Goal: Transaction & Acquisition: Purchase product/service

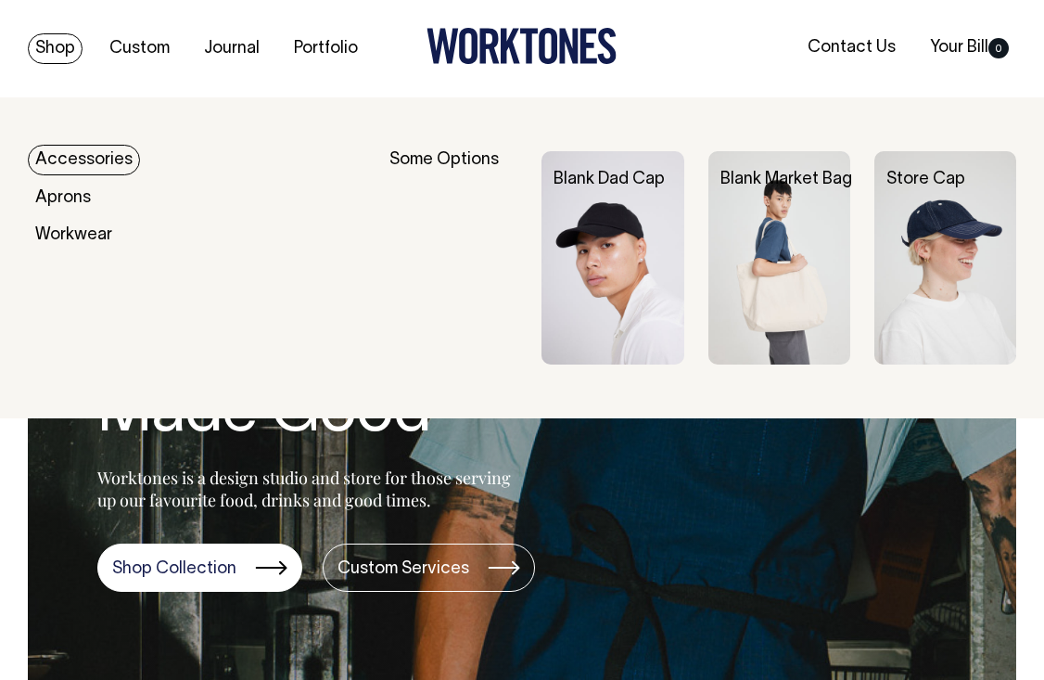
click at [87, 163] on link "Accessories" at bounding box center [84, 160] width 112 height 31
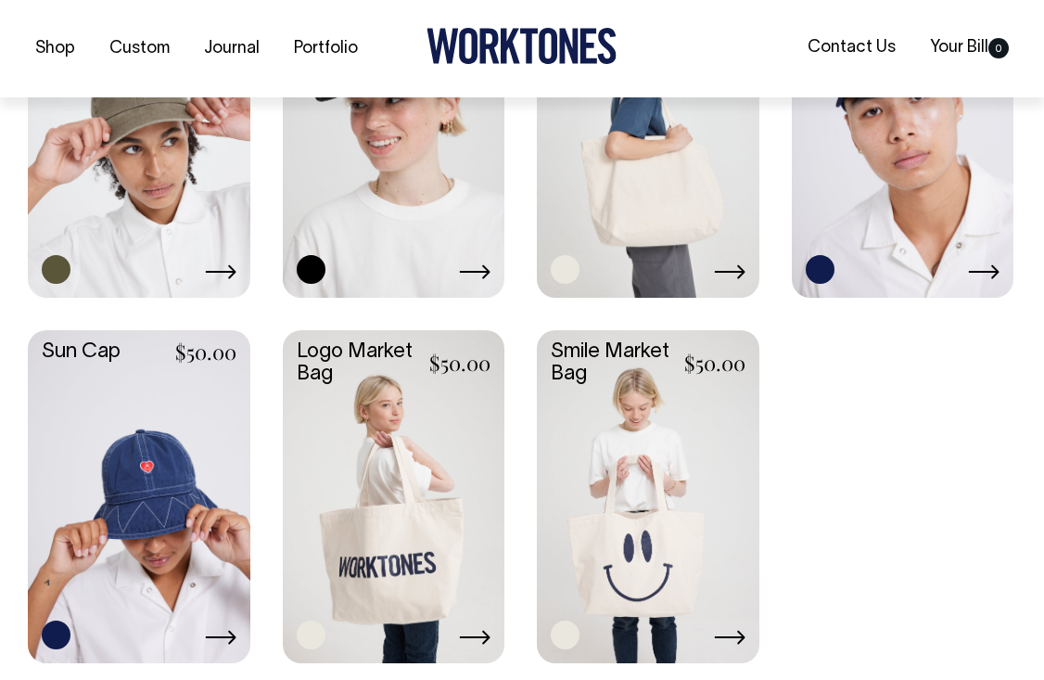
scroll to position [1451, 0]
click at [445, 465] on link at bounding box center [394, 493] width 223 height 329
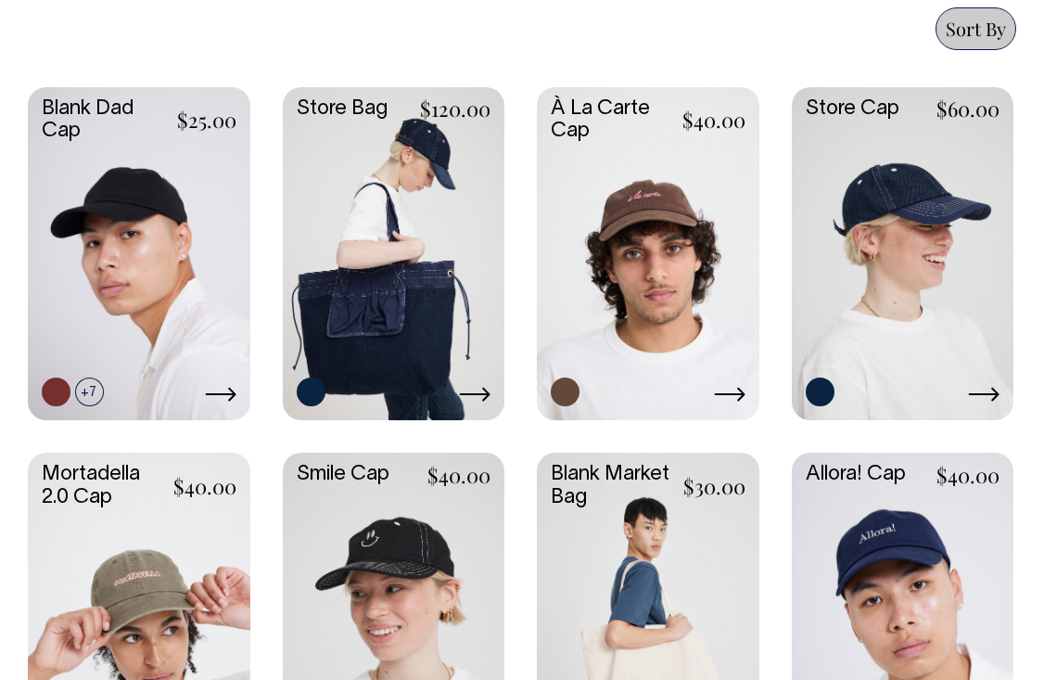
click at [413, 257] on link at bounding box center [394, 251] width 223 height 329
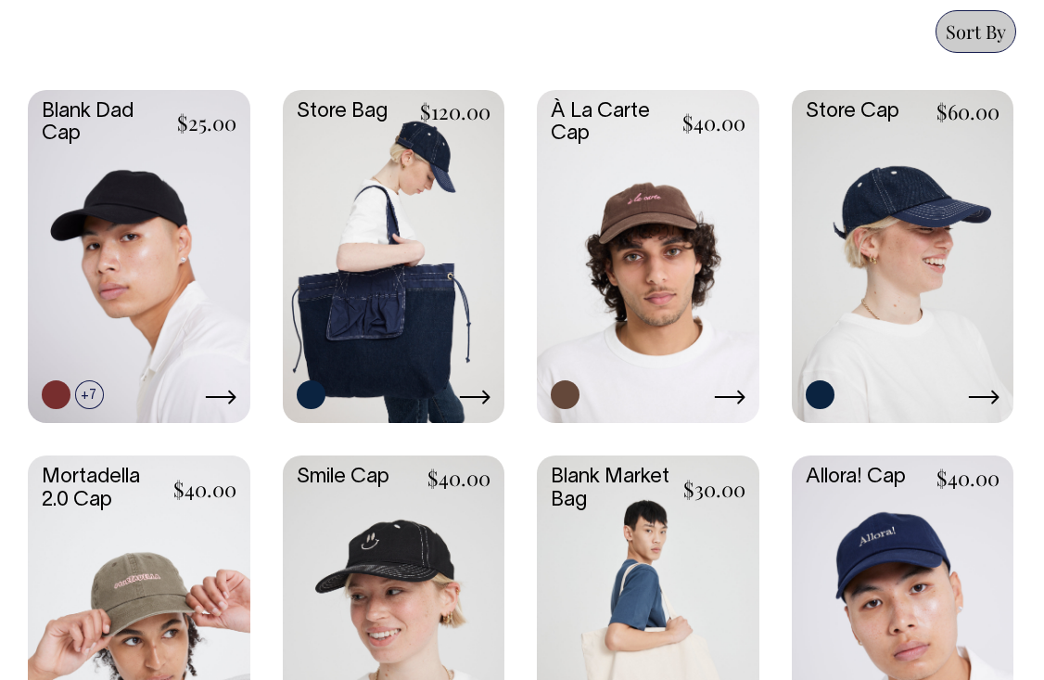
scroll to position [959, 0]
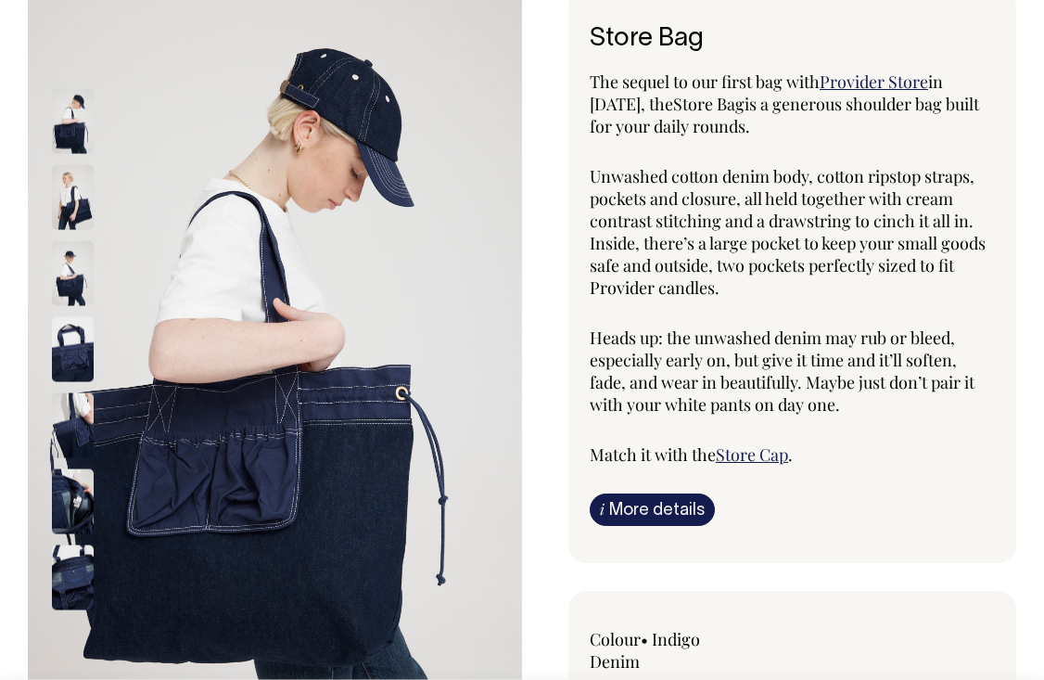
scroll to position [120, 0]
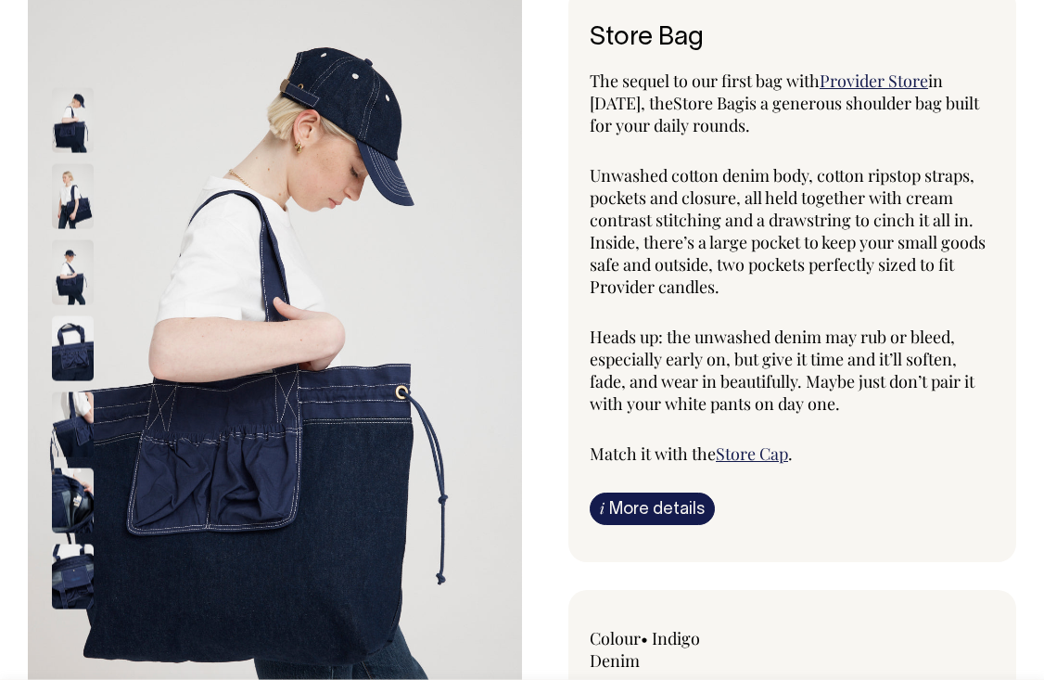
click at [82, 200] on img at bounding box center [73, 195] width 42 height 65
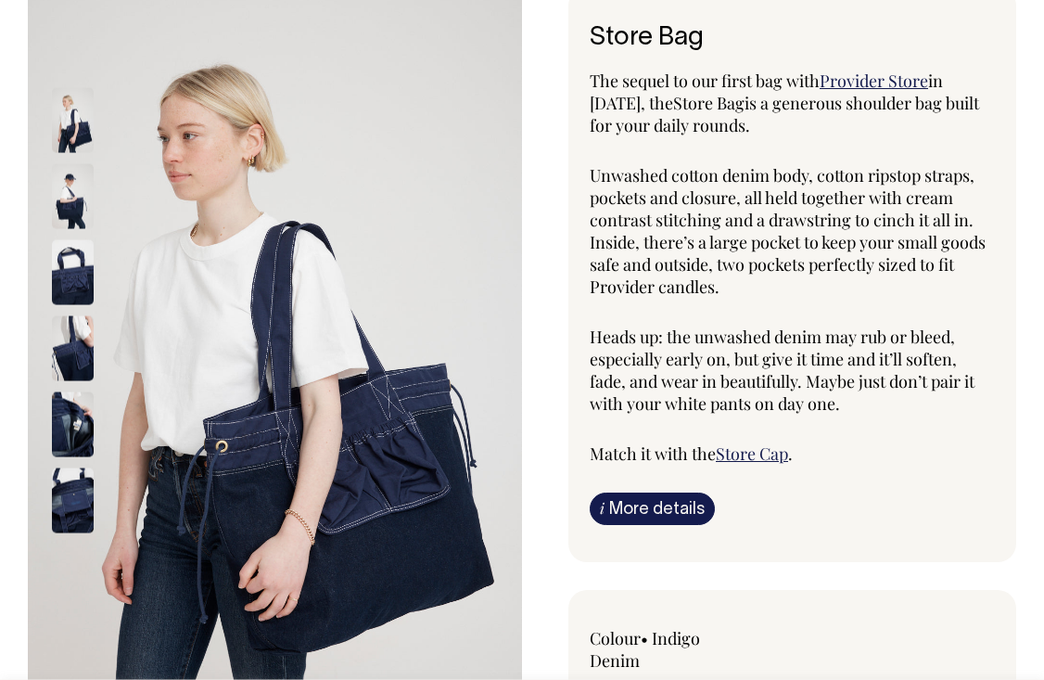
click at [74, 266] on img at bounding box center [73, 271] width 42 height 65
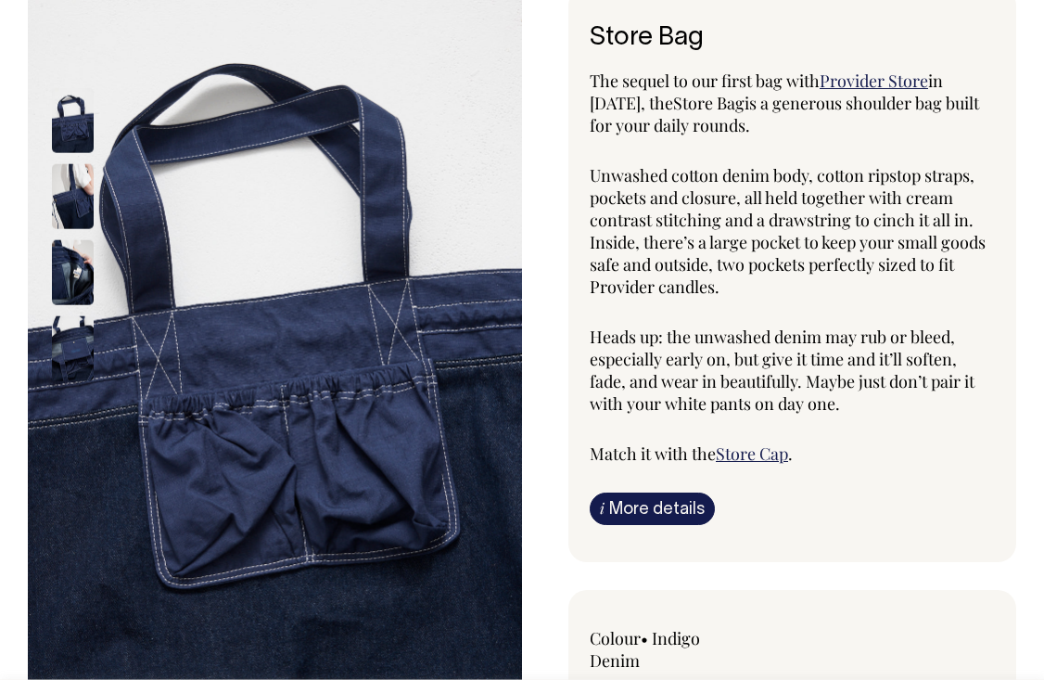
click at [80, 329] on img at bounding box center [73, 347] width 42 height 65
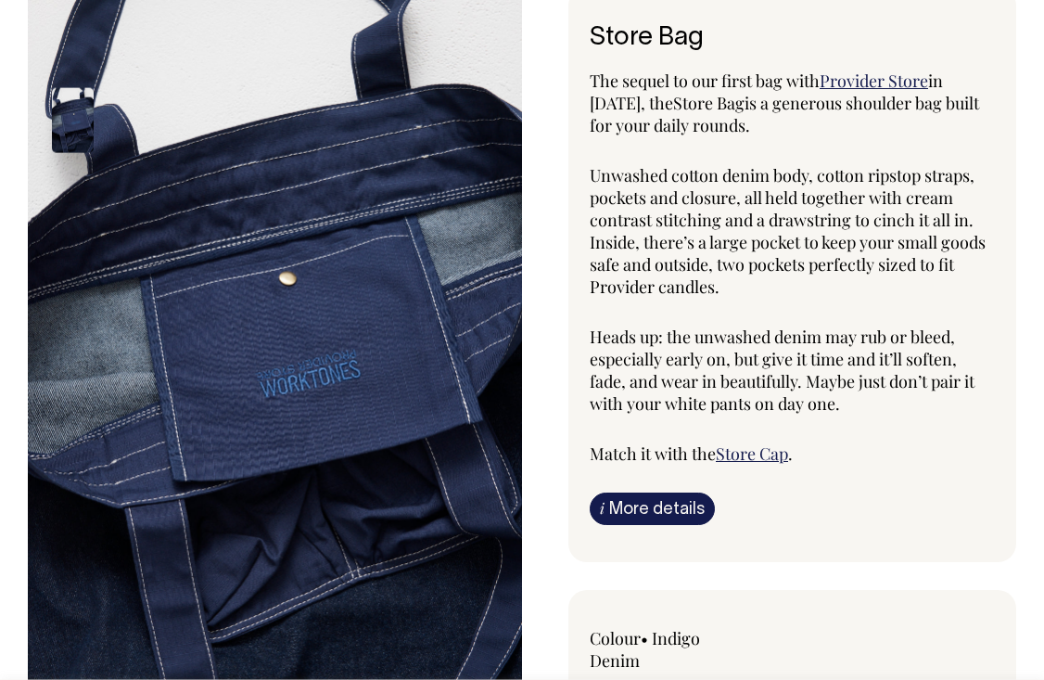
click at [83, 262] on div at bounding box center [97, 348] width 93 height 532
